Goal: Task Accomplishment & Management: Use online tool/utility

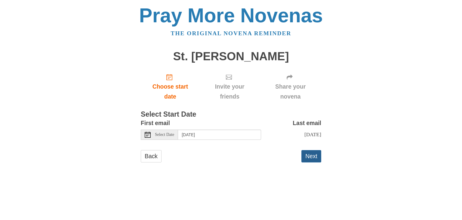
click at [318, 158] on button "Next" at bounding box center [311, 156] width 20 height 12
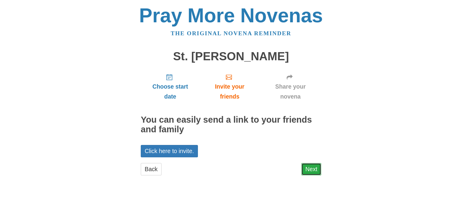
click at [314, 169] on link "Next" at bounding box center [311, 169] width 20 height 12
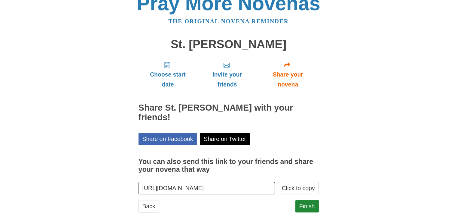
scroll to position [12, 0]
click at [303, 182] on button "Click to copy" at bounding box center [298, 188] width 41 height 12
click at [312, 200] on link "Finish" at bounding box center [307, 206] width 23 height 12
